Goal: Task Accomplishment & Management: Manage account settings

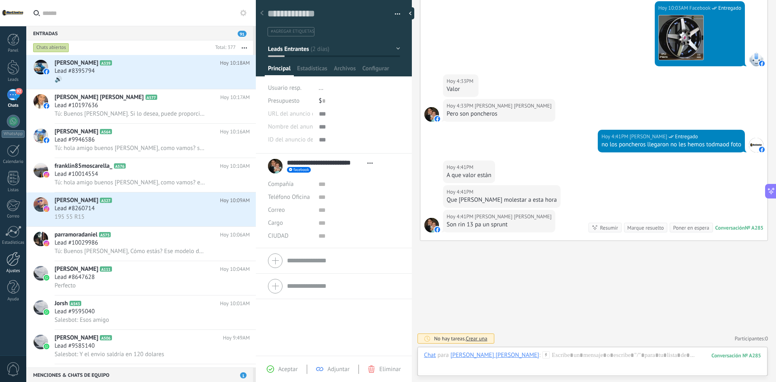
click at [12, 260] on div at bounding box center [13, 259] width 14 height 14
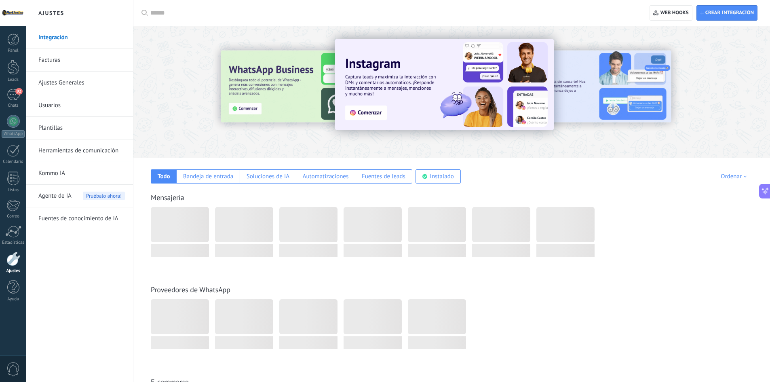
click at [74, 80] on link "Ajustes Generales" at bounding box center [81, 83] width 86 height 23
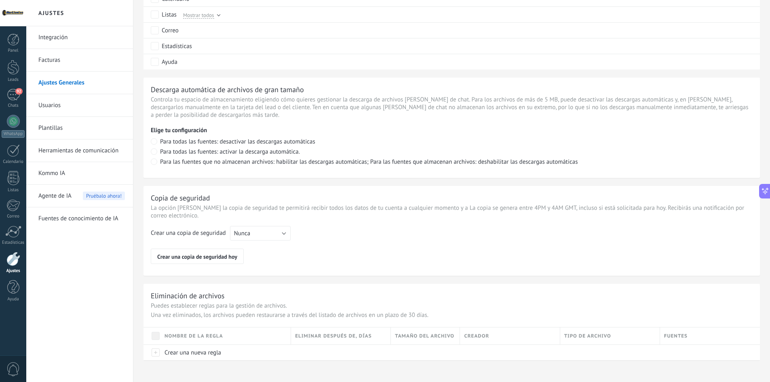
scroll to position [501, 0]
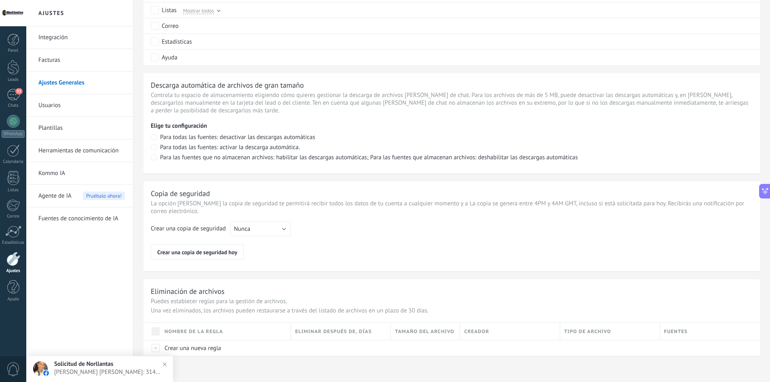
click at [64, 38] on link "Integración" at bounding box center [81, 37] width 86 height 23
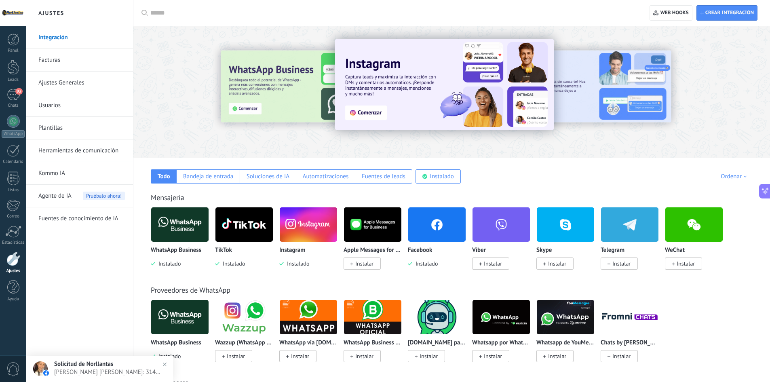
click at [65, 56] on link "Facturas" at bounding box center [81, 60] width 86 height 23
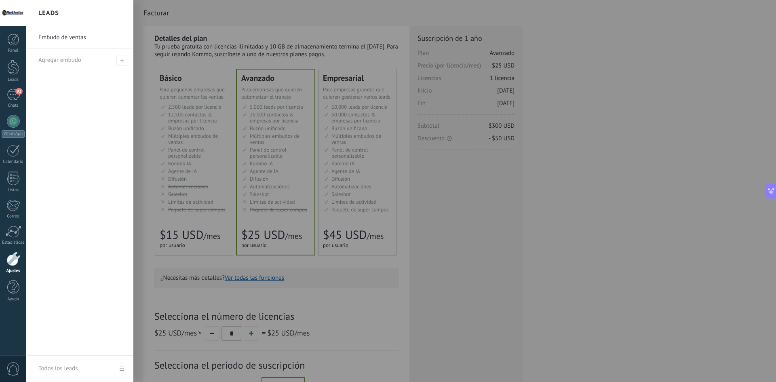
click at [130, 62] on li "Agregar embudo" at bounding box center [79, 60] width 107 height 22
click at [126, 61] on span at bounding box center [121, 60] width 11 height 11
click at [20, 37] on link "Panel" at bounding box center [13, 44] width 26 height 20
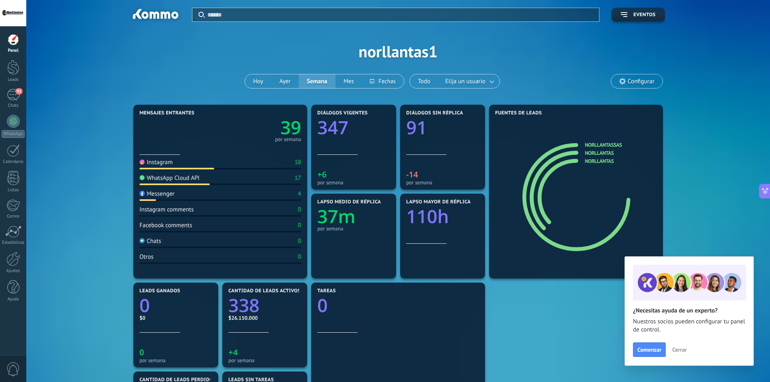
click at [679, 349] on span "Cerrar" at bounding box center [679, 350] width 15 height 6
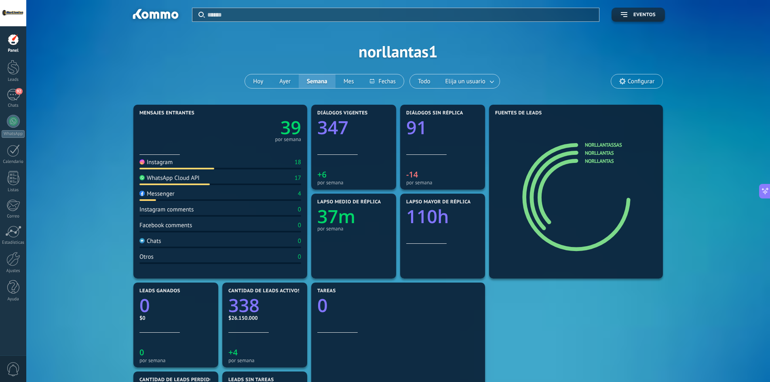
click at [15, 370] on span "0" at bounding box center [13, 369] width 14 height 14
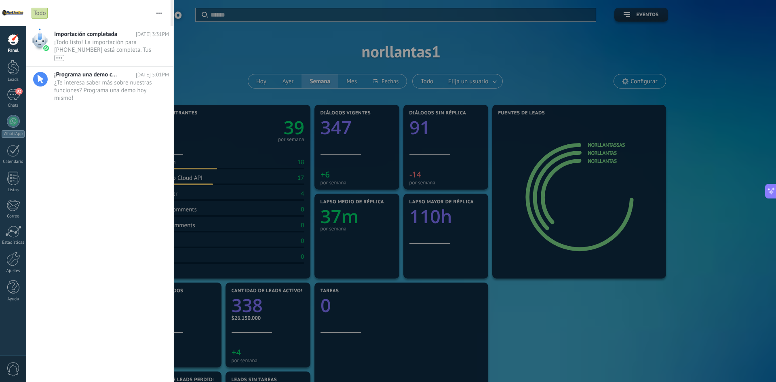
click at [12, 369] on span "0" at bounding box center [13, 369] width 14 height 14
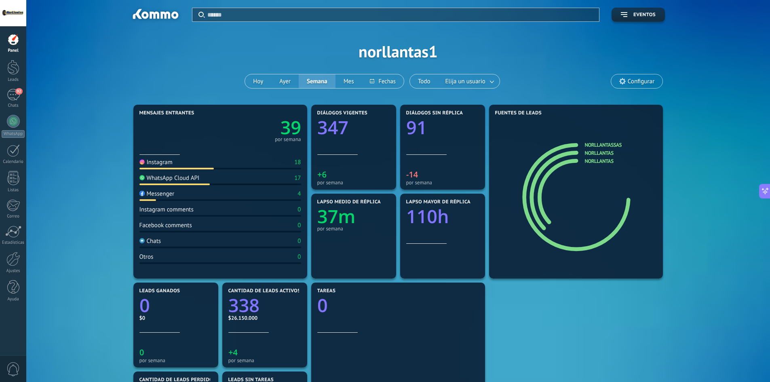
click at [11, 369] on span "0" at bounding box center [13, 369] width 14 height 14
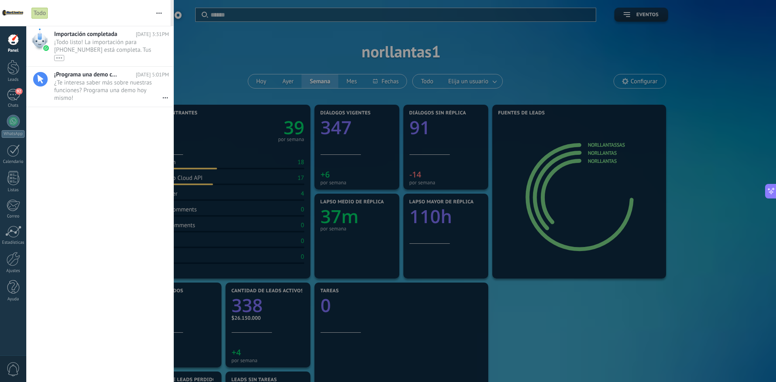
click at [33, 16] on div "Todo" at bounding box center [40, 13] width 17 height 12
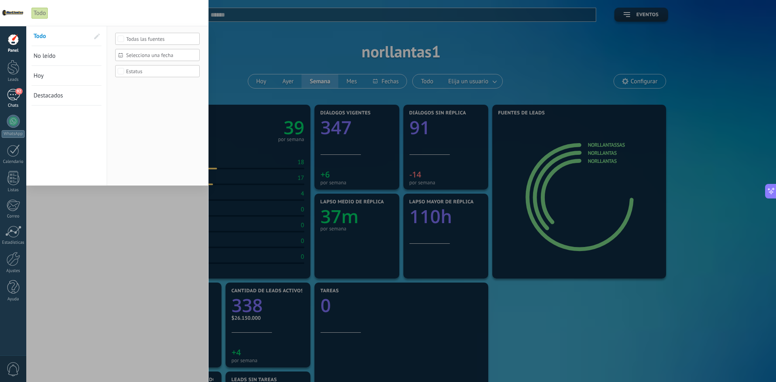
click at [15, 90] on div "92" at bounding box center [13, 95] width 13 height 12
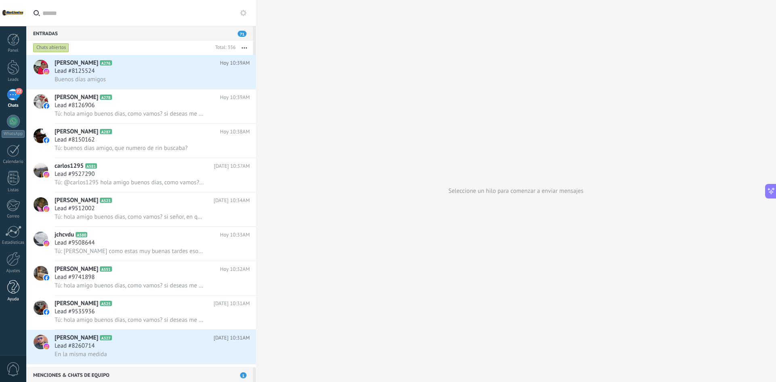
click at [18, 289] on div at bounding box center [13, 287] width 12 height 14
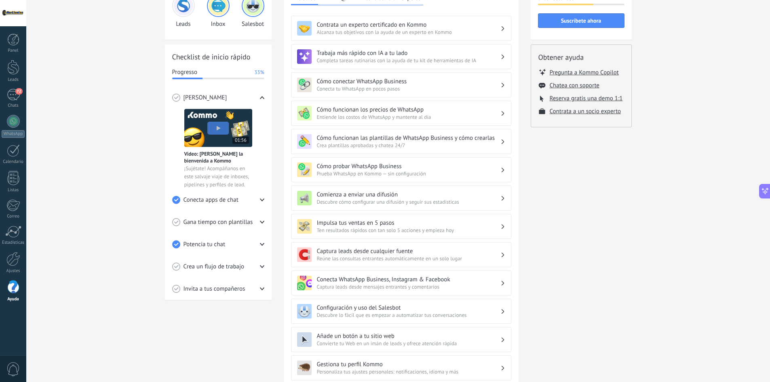
scroll to position [81, 0]
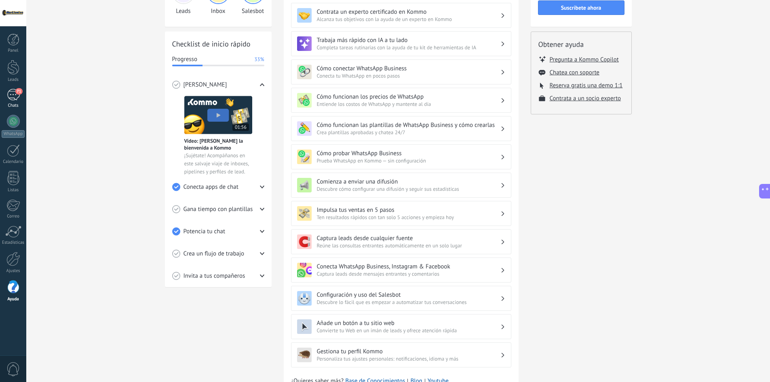
click at [19, 101] on link "71 Chats" at bounding box center [13, 98] width 26 height 19
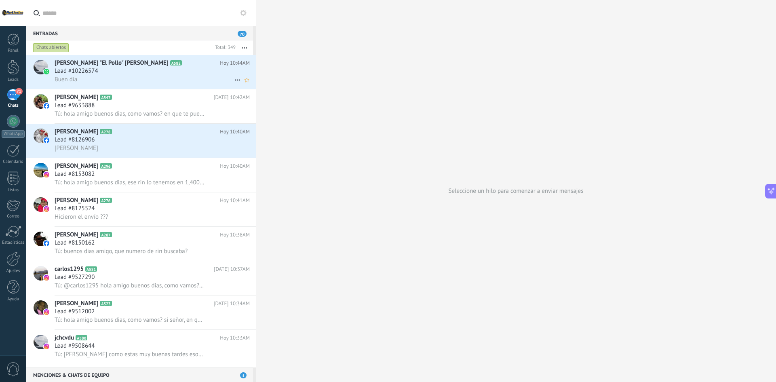
click at [107, 74] on div "Lead #10226574" at bounding box center [152, 71] width 195 height 8
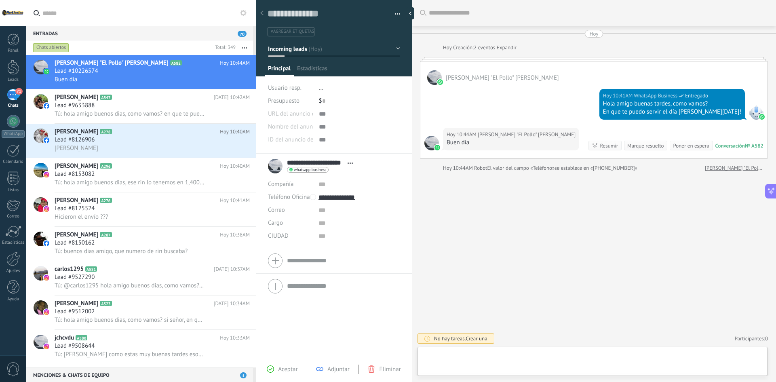
scroll to position [12, 0]
click at [675, 110] on div "En que te puedo servir el día de hoy!" at bounding box center [672, 112] width 138 height 8
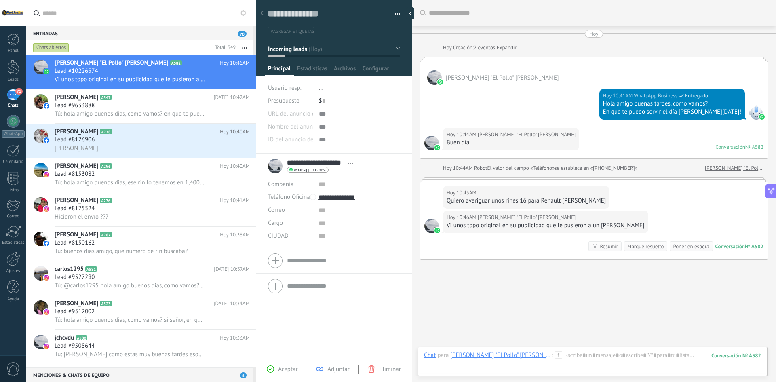
scroll to position [19, 0]
